Goal: Check status: Check status

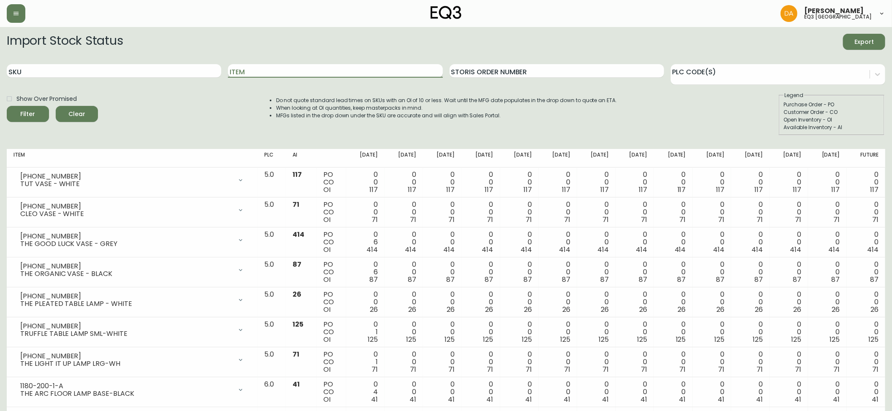
click at [241, 73] on input "Item" at bounding box center [335, 71] width 214 height 14
click at [7, 106] on button "Filter" at bounding box center [28, 114] width 42 height 16
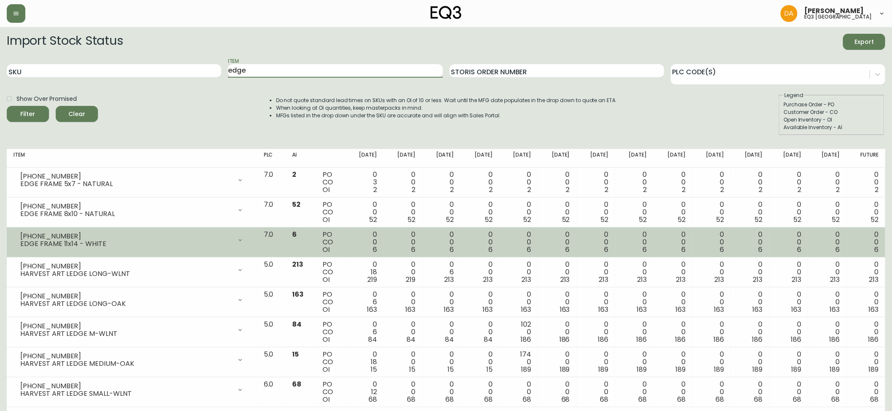
click at [244, 238] on icon at bounding box center [240, 240] width 7 height 7
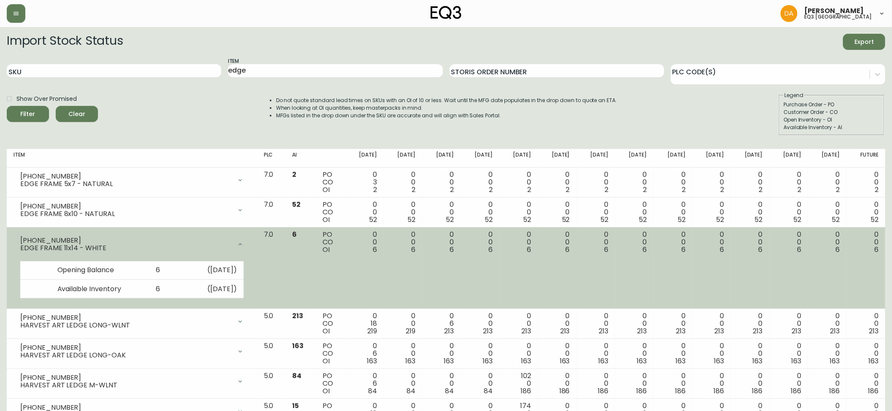
click at [249, 238] on div at bounding box center [240, 244] width 17 height 17
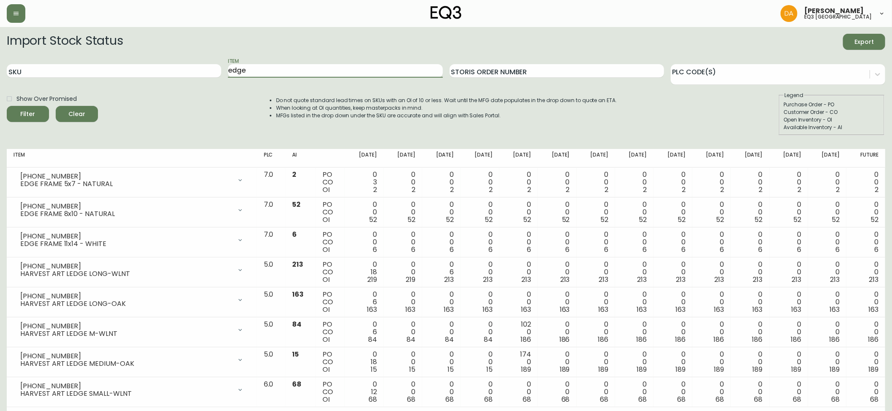
drag, startPoint x: 273, startPoint y: 76, endPoint x: 96, endPoint y: 22, distance: 184.6
click at [92, 22] on div "[PERSON_NAME] eq3 calgary Import Stock Status Export SKU Item edge Storis Order…" at bounding box center [446, 213] width 892 height 426
click at [7, 106] on button "Filter" at bounding box center [28, 114] width 42 height 16
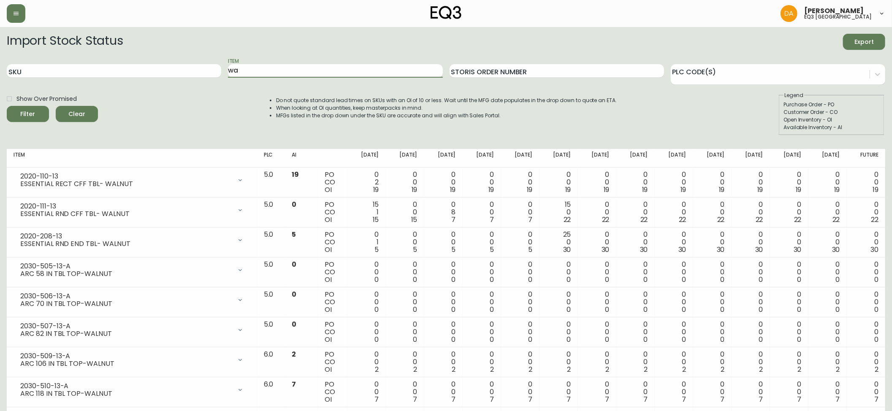
type input "w"
type input "[GEOGRAPHIC_DATA]"
click at [7, 106] on button "Filter" at bounding box center [28, 114] width 42 height 16
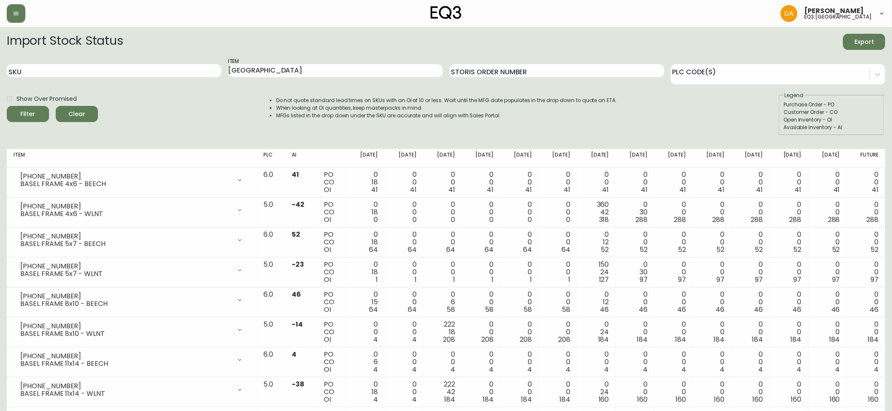
drag, startPoint x: 229, startPoint y: 60, endPoint x: 217, endPoint y: 127, distance: 68.2
click at [225, 63] on div "SKU Item basel Storis Order Number PLC Code(s)" at bounding box center [446, 70] width 879 height 27
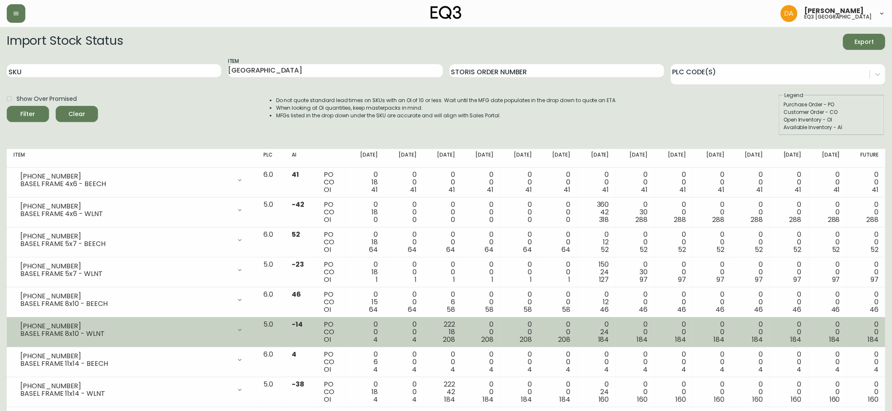
click at [455, 333] on div "222 18 208" at bounding box center [442, 332] width 25 height 23
drag, startPoint x: 470, startPoint y: 338, endPoint x: 464, endPoint y: 320, distance: 19.1
click at [462, 320] on td "222 18 208" at bounding box center [442, 333] width 38 height 30
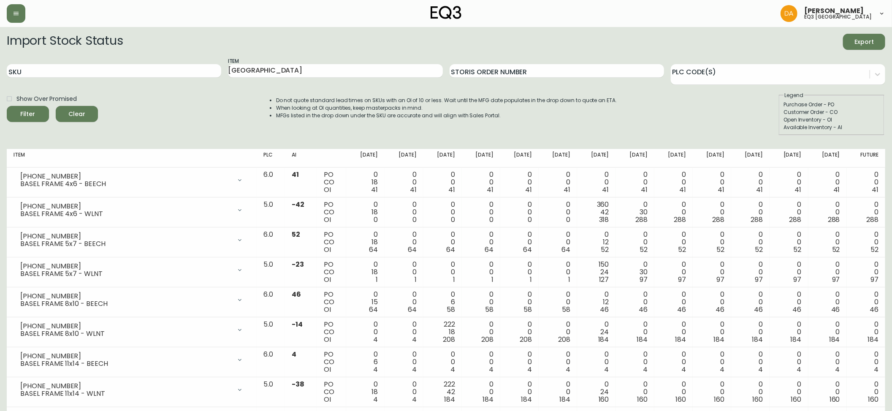
click at [487, 132] on div "Do not quote standard lead times on SKUs with an OI of 10 or less. Wait until t…" at bounding box center [438, 114] width 358 height 44
click at [867, 84] on div at bounding box center [778, 74] width 214 height 21
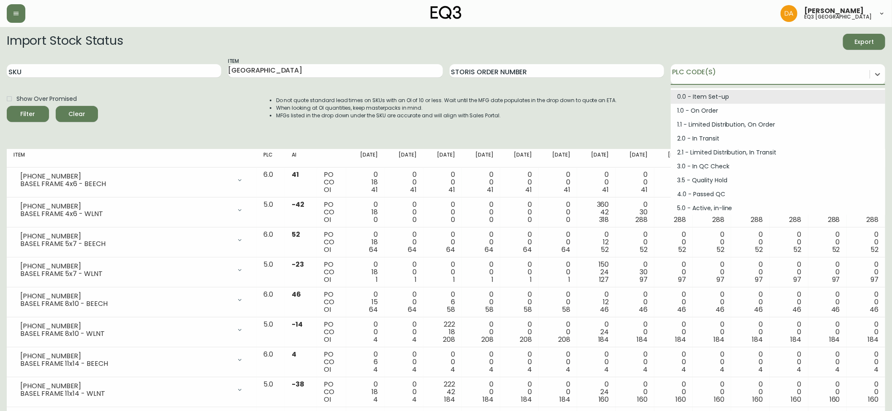
click at [303, 62] on div "Item basel" at bounding box center [335, 70] width 214 height 27
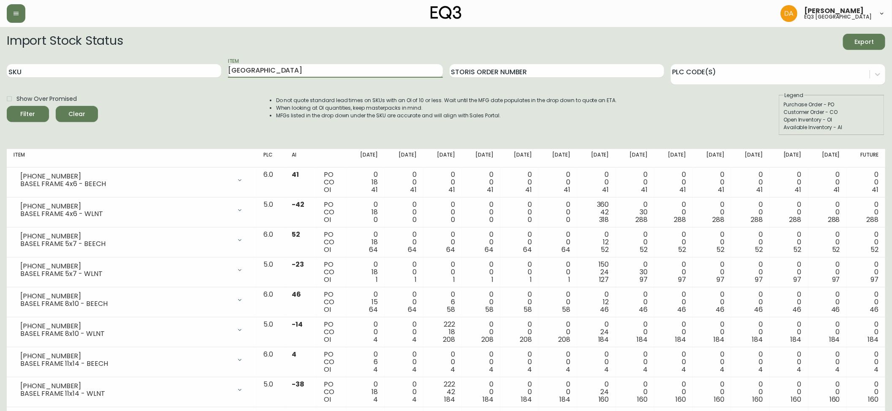
drag, startPoint x: 292, startPoint y: 73, endPoint x: 0, endPoint y: 26, distance: 295.9
click at [0, 48] on main "Import Stock Status Export SKU Item basel Storis Order Number PLC Code(s) Show …" at bounding box center [446, 271] width 892 height 489
type input "PEBBLE"
click at [7, 106] on button "Filter" at bounding box center [28, 114] width 42 height 16
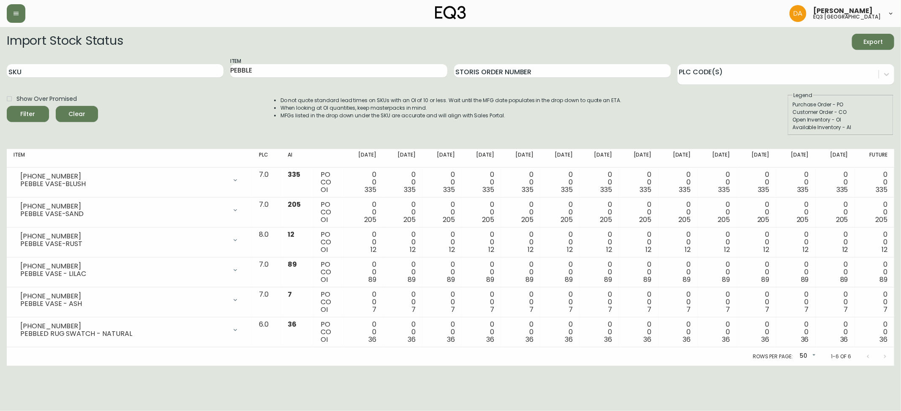
drag, startPoint x: 44, startPoint y: 382, endPoint x: 51, endPoint y: 377, distance: 8.8
click at [44, 366] on html "[PERSON_NAME] eq3 calgary Import Stock Status Export SKU Item PEBBLE Storis Ord…" at bounding box center [450, 183] width 901 height 366
drag, startPoint x: 842, startPoint y: 394, endPoint x: 824, endPoint y: 356, distance: 41.4
click at [841, 366] on html "[PERSON_NAME] eq3 calgary Import Stock Status Export SKU Item PEBBLE Storis Ord…" at bounding box center [450, 183] width 901 height 366
